Goal: Find specific page/section: Find specific page/section

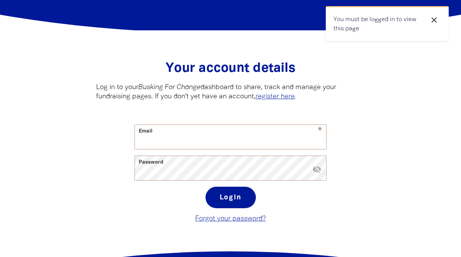
scroll to position [109, 0]
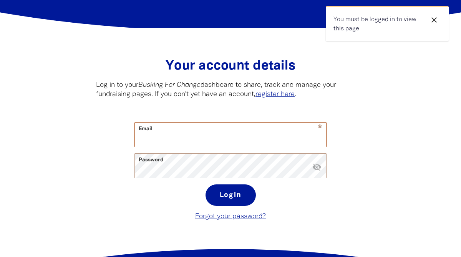
click at [204, 136] on input "Email" at bounding box center [230, 135] width 191 height 24
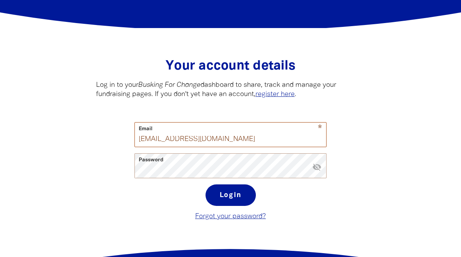
type input "[EMAIL_ADDRESS][DOMAIN_NAME]"
click at [206, 184] on button "Login" at bounding box center [231, 195] width 50 height 22
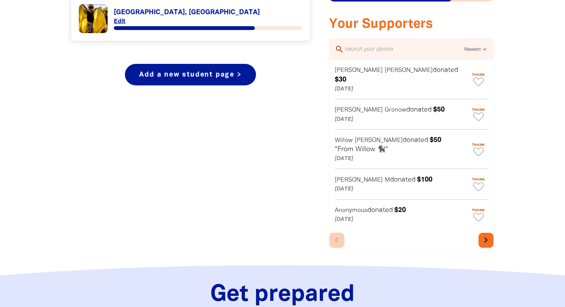
scroll to position [358, 0]
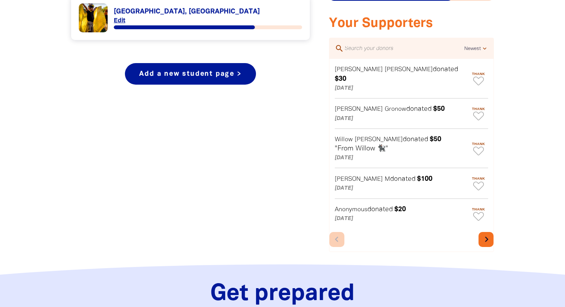
click at [461, 234] on icon "chevron_right" at bounding box center [486, 239] width 11 height 11
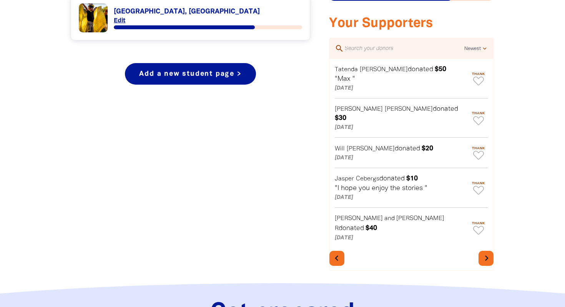
click at [461, 252] on icon "chevron_right" at bounding box center [486, 257] width 11 height 11
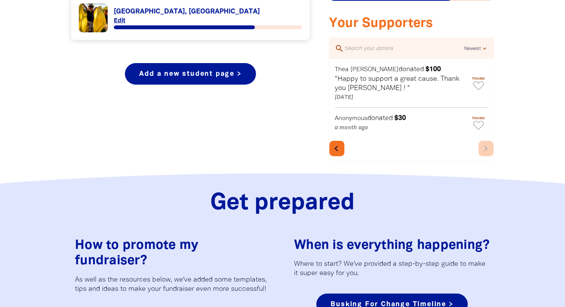
click at [337, 147] on icon "chevron_left" at bounding box center [336, 148] width 11 height 11
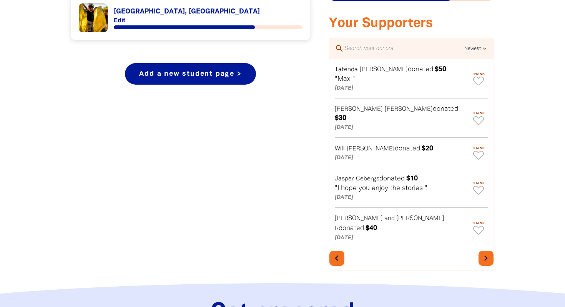
click at [337, 153] on p "[DATE]" at bounding box center [401, 157] width 133 height 9
click at [334, 252] on icon "chevron_left" at bounding box center [336, 257] width 11 height 11
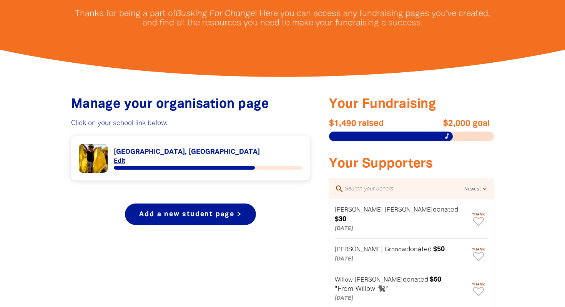
scroll to position [217, 0]
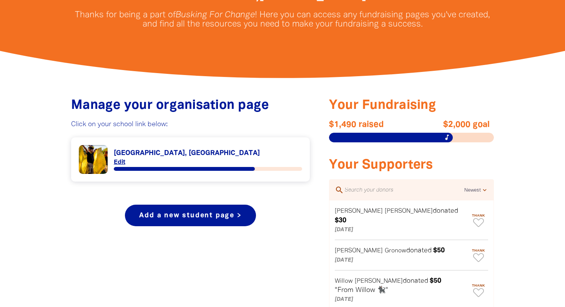
click at [204, 166] on link "Link to [GEOGRAPHIC_DATA], [GEOGRAPHIC_DATA]" at bounding box center [190, 159] width 223 height 29
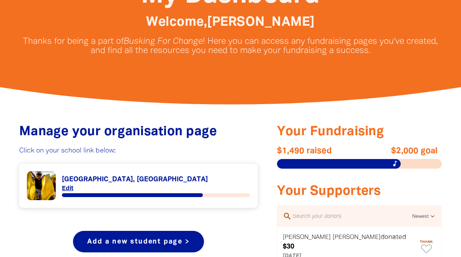
scroll to position [205, 0]
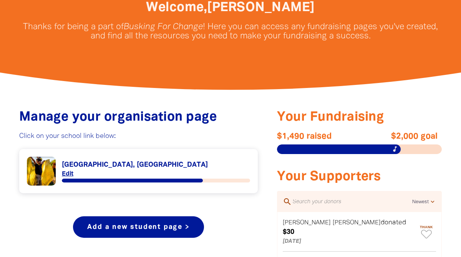
click at [121, 178] on link "Link to [GEOGRAPHIC_DATA], [GEOGRAPHIC_DATA]" at bounding box center [138, 171] width 223 height 29
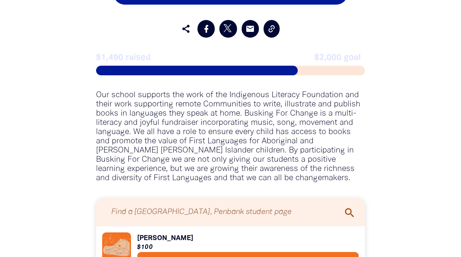
scroll to position [662, 0]
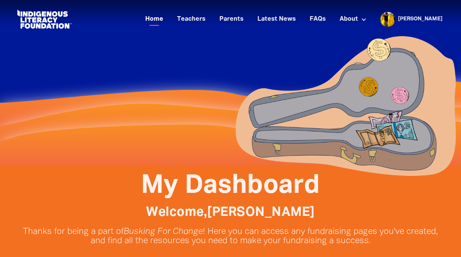
click at [168, 19] on link "Home" at bounding box center [154, 19] width 27 height 13
